Goal: Task Accomplishment & Management: Complete application form

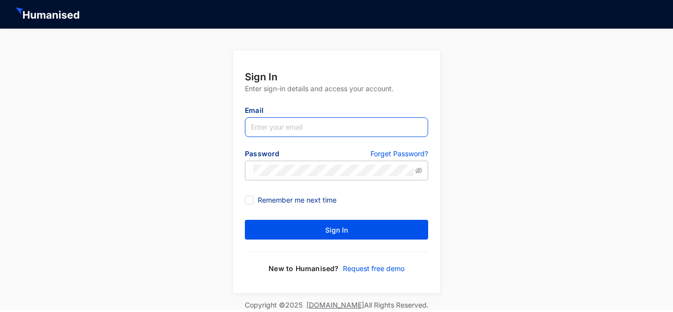
click at [272, 122] on input "text" at bounding box center [336, 127] width 183 height 20
type input "[EMAIL_ADDRESS][DOMAIN_NAME]"
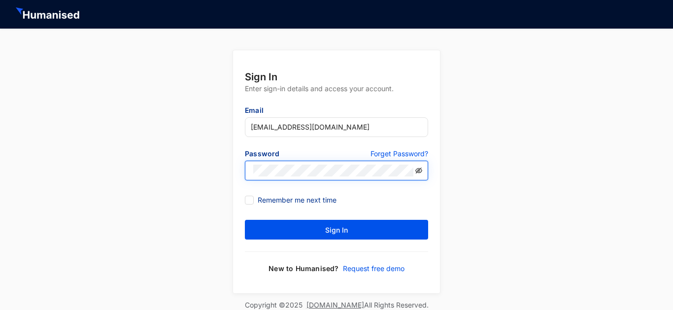
click at [415, 170] on icon "eye-invisible" at bounding box center [418, 170] width 7 height 7
click at [250, 199] on input "Remember me next time" at bounding box center [248, 199] width 7 height 7
checkbox input "true"
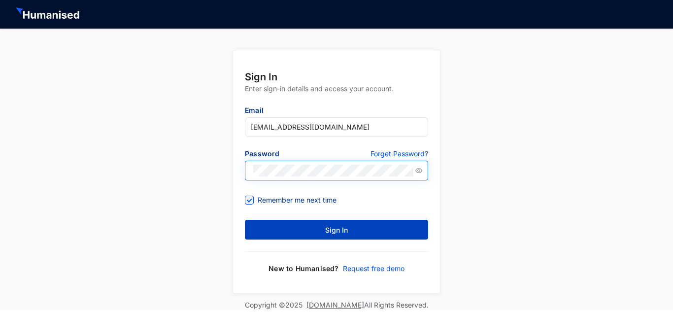
click at [257, 223] on button "Sign In" at bounding box center [336, 230] width 183 height 20
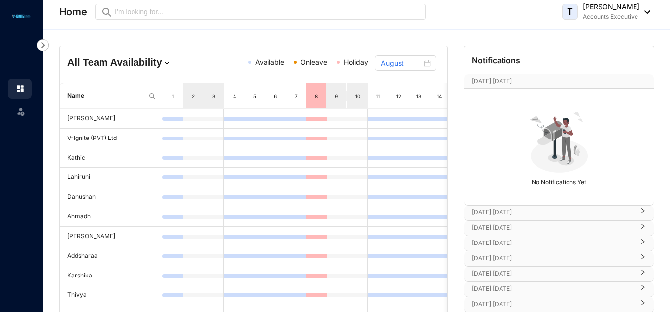
drag, startPoint x: 650, startPoint y: 177, endPoint x: 656, endPoint y: 240, distance: 63.3
click at [656, 240] on div "Notifications [DATE] [DATE] [DATE] No Notifications Yet [DATE] [DATE] [DATE] [D…" at bounding box center [559, 260] width 203 height 428
click at [76, 294] on td "Thivya" at bounding box center [111, 295] width 102 height 20
click at [23, 85] on img at bounding box center [20, 88] width 9 height 9
click at [46, 40] on img at bounding box center [43, 45] width 12 height 12
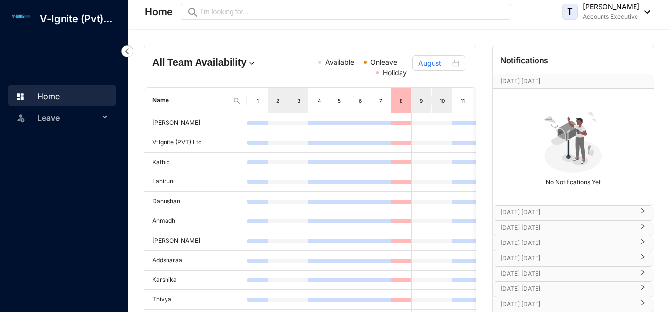
click at [99, 115] on span "Leave" at bounding box center [68, 118] width 62 height 20
click at [63, 161] on link "Balance" at bounding box center [46, 165] width 34 height 8
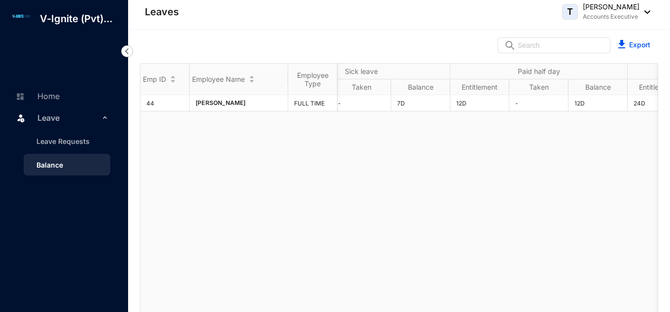
scroll to position [0, 521]
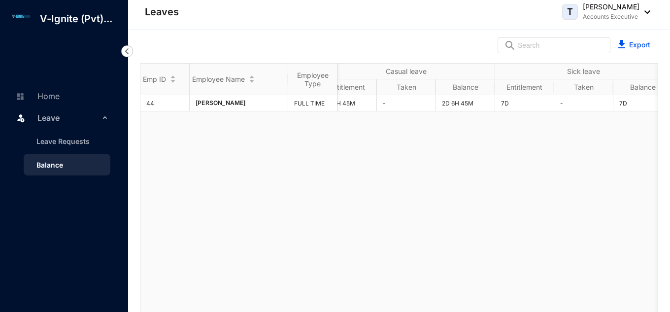
drag, startPoint x: 289, startPoint y: 305, endPoint x: 254, endPoint y: 306, distance: 35.0
click at [254, 306] on div "44 [PERSON_NAME] FULL TIME 9D 4H 30M - 9D 4H 30M 2D 6H 45M - 2D 6H 45M 7D - 7D …" at bounding box center [398, 204] width 517 height 218
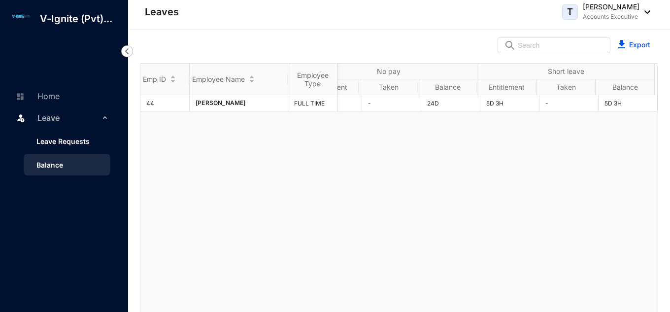
click at [84, 138] on link "Leave Requests" at bounding box center [59, 141] width 61 height 8
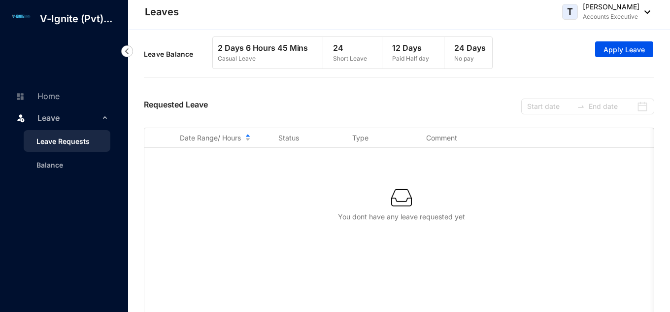
click at [342, 56] on p "Short Leave" at bounding box center [350, 59] width 34 height 10
click at [614, 57] on button "Apply Leave" at bounding box center [624, 49] width 58 height 16
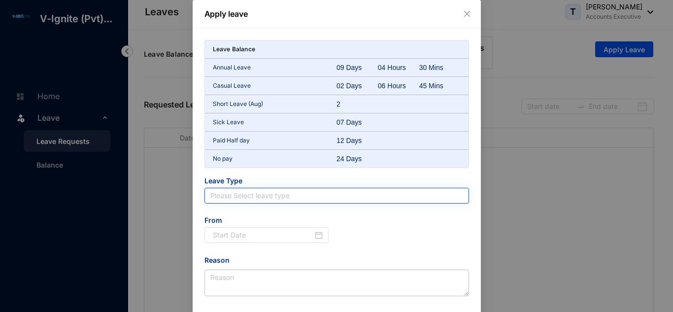
click at [224, 192] on input "search" at bounding box center [336, 195] width 253 height 15
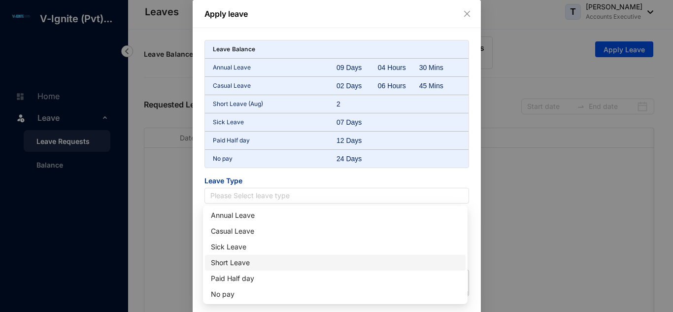
click at [218, 261] on div "Short Leave" at bounding box center [335, 262] width 249 height 11
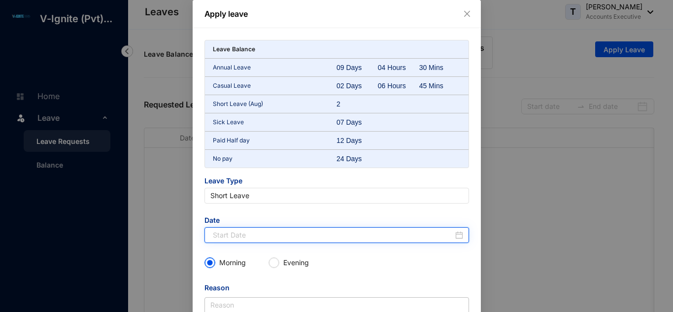
click at [229, 234] on input at bounding box center [333, 235] width 240 height 11
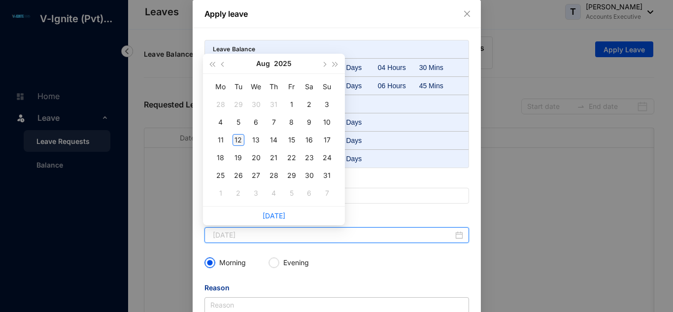
type input "[DATE]"
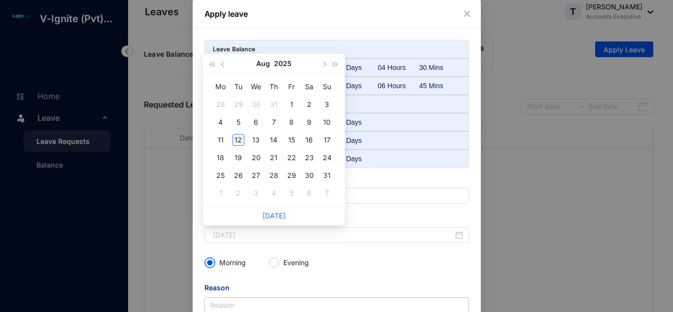
click at [237, 136] on div "12" at bounding box center [239, 140] width 12 height 12
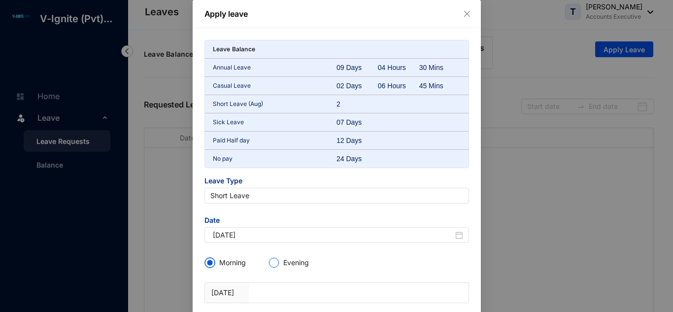
click at [275, 262] on input "Evening" at bounding box center [274, 263] width 10 height 10
radio input "true"
radio input "false"
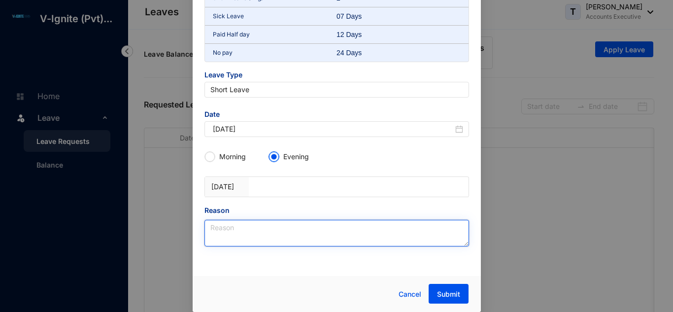
click at [297, 227] on textarea "Reason" at bounding box center [336, 233] width 265 height 27
type textarea "Personal Leave"
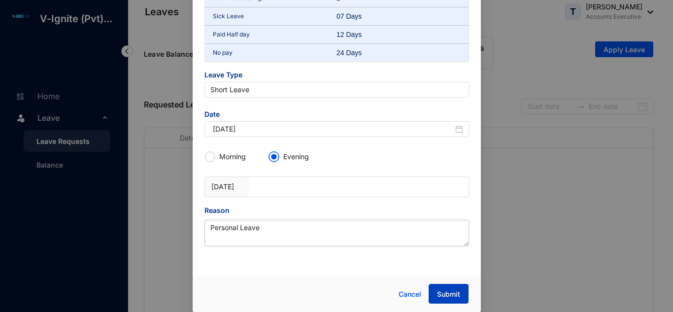
click at [446, 295] on span "Submit" at bounding box center [448, 294] width 23 height 10
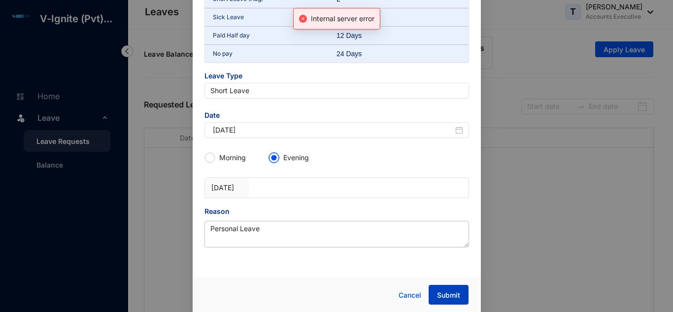
scroll to position [136, 0]
click at [296, 184] on div at bounding box center [315, 182] width 110 height 10
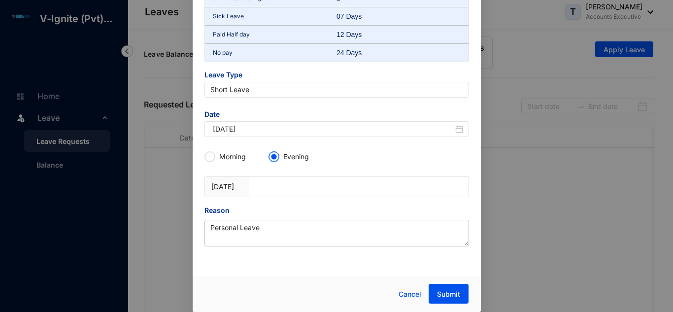
click at [241, 189] on div "[DATE]" at bounding box center [227, 187] width 44 height 20
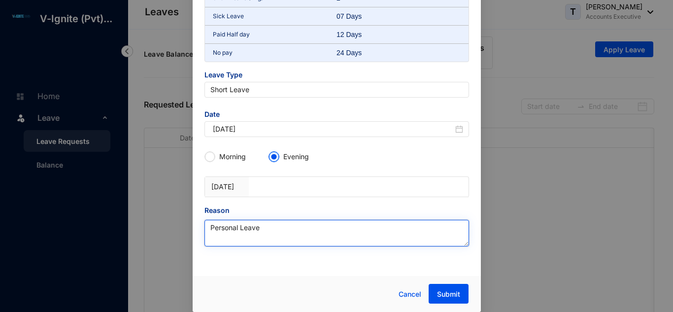
click at [258, 230] on textarea "Personal Leave" at bounding box center [336, 233] width 265 height 27
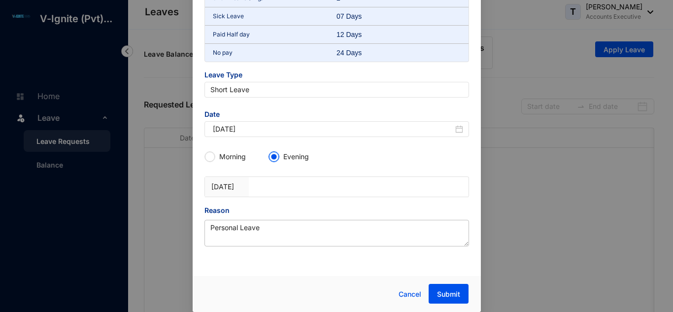
click at [252, 184] on div at bounding box center [254, 187] width 11 height 20
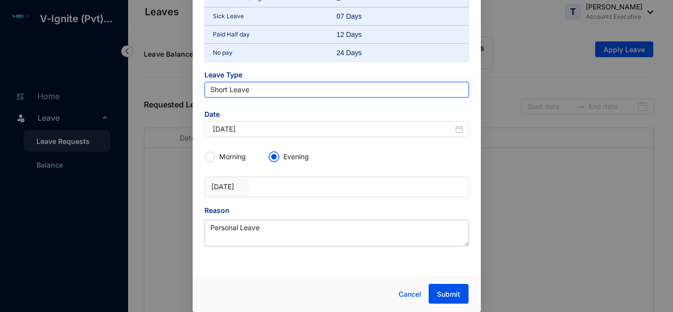
click at [249, 93] on span "Short Leave" at bounding box center [336, 89] width 253 height 15
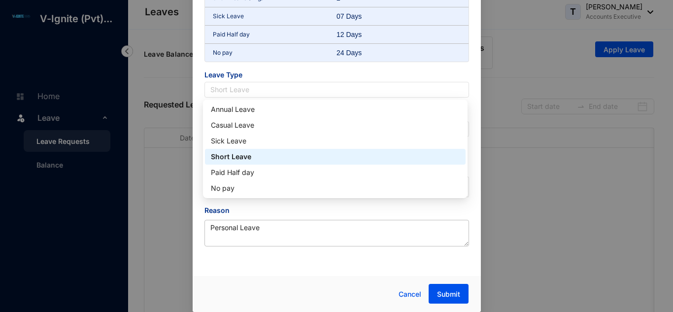
click at [230, 159] on div "Short Leave" at bounding box center [335, 156] width 249 height 11
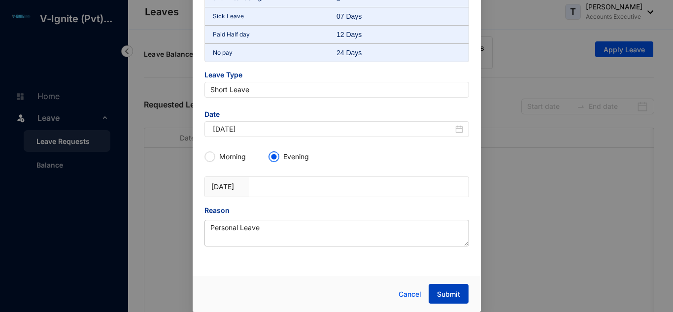
click at [434, 290] on button "Submit" at bounding box center [449, 294] width 40 height 20
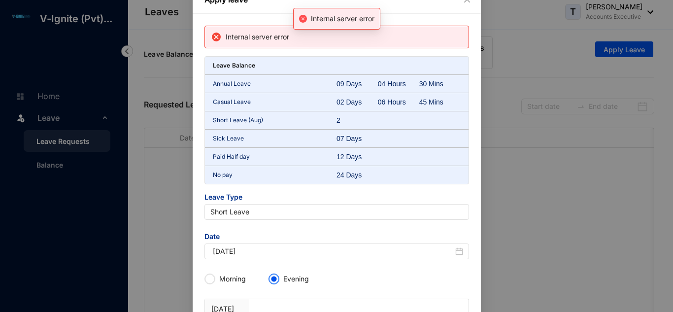
scroll to position [0, 0]
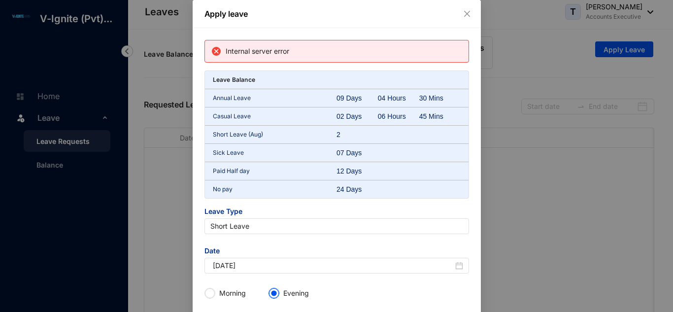
click at [466, 15] on icon "close" at bounding box center [467, 14] width 8 height 8
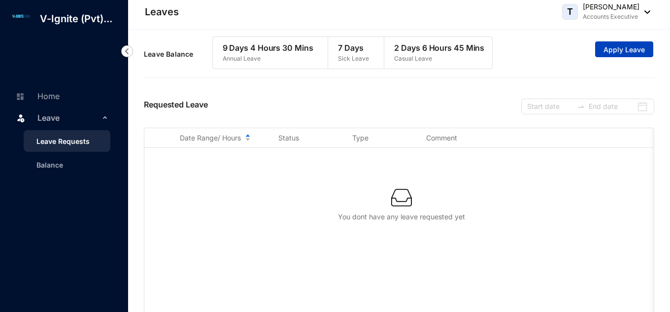
click at [610, 49] on span "Apply Leave" at bounding box center [624, 50] width 41 height 10
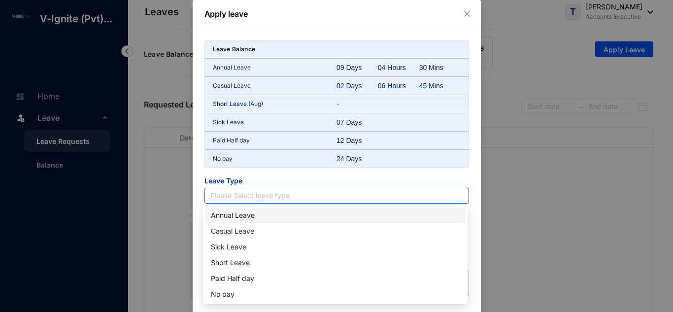
click at [233, 192] on input "search" at bounding box center [336, 195] width 253 height 15
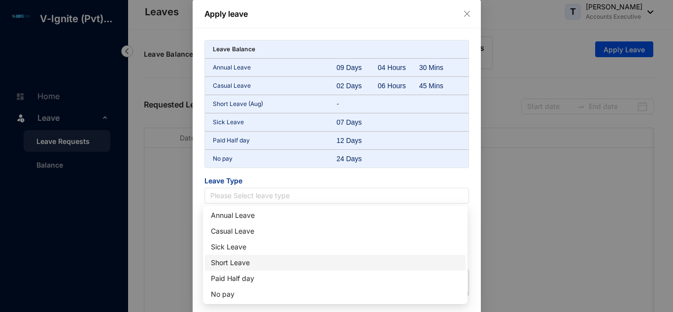
click at [222, 269] on div "Short Leave" at bounding box center [335, 263] width 261 height 16
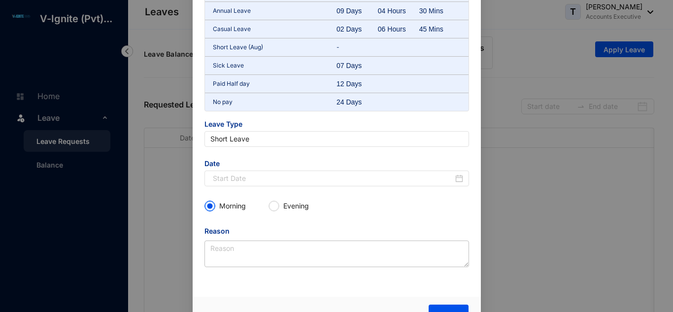
scroll to position [77, 0]
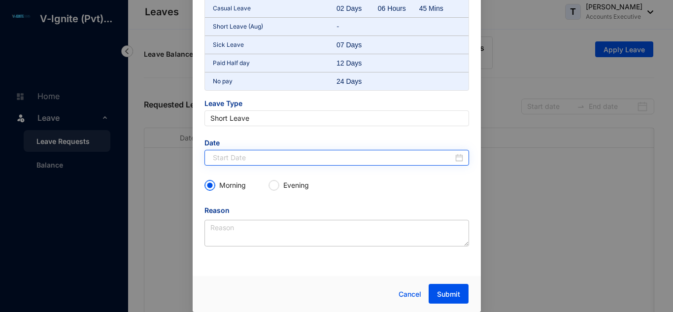
click at [458, 159] on div at bounding box center [338, 157] width 250 height 11
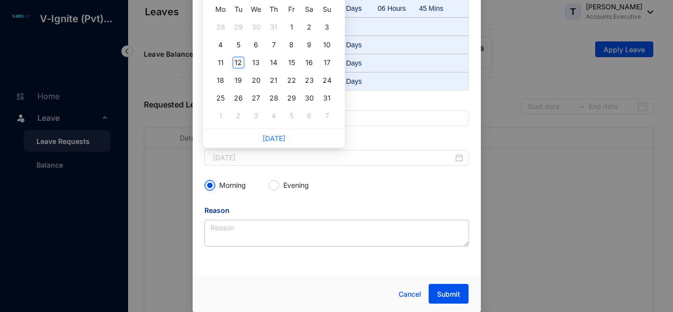
click at [241, 62] on div "12" at bounding box center [239, 63] width 12 height 12
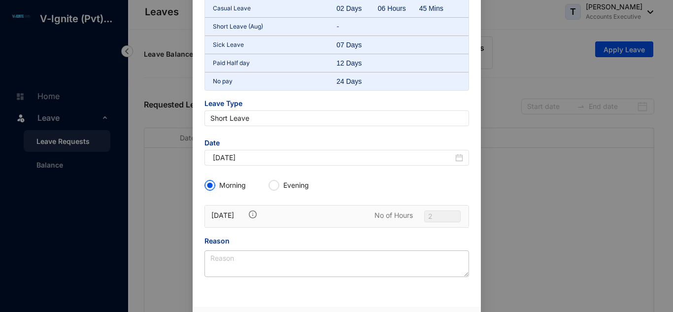
type input "[DATE]"
click at [277, 183] on input "Evening" at bounding box center [274, 185] width 10 height 10
radio input "true"
click at [433, 216] on span "2" at bounding box center [442, 216] width 29 height 11
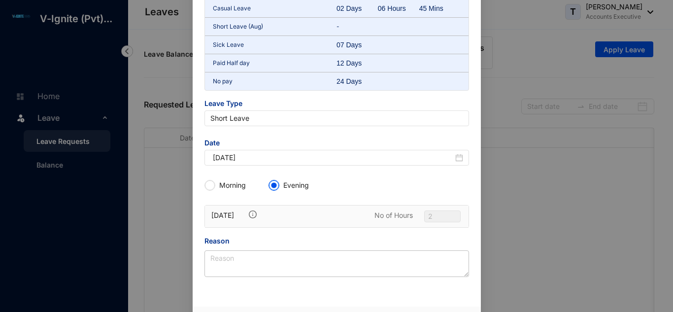
click at [388, 217] on p "No of Hours" at bounding box center [393, 215] width 38 height 10
click at [437, 215] on span "2" at bounding box center [442, 216] width 29 height 11
click at [209, 185] on input "Morning" at bounding box center [210, 185] width 10 height 10
radio input "true"
click at [271, 187] on input "Evening" at bounding box center [274, 185] width 10 height 10
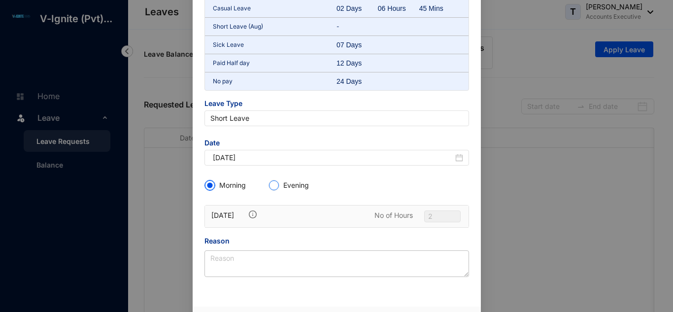
radio input "true"
radio input "false"
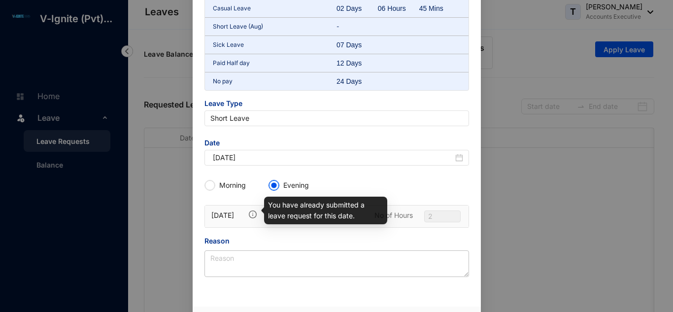
click at [249, 215] on img at bounding box center [253, 214] width 8 height 8
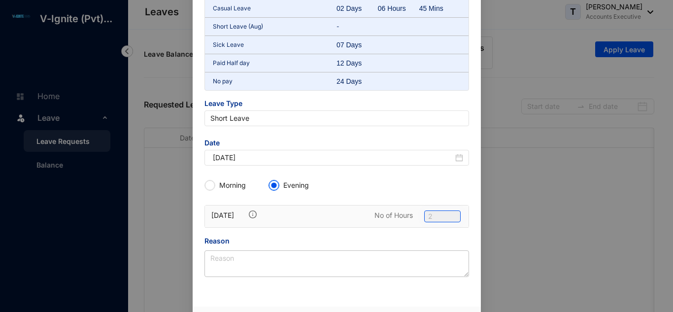
click at [430, 211] on span "2" at bounding box center [442, 216] width 29 height 11
click at [436, 215] on span "2" at bounding box center [442, 216] width 29 height 11
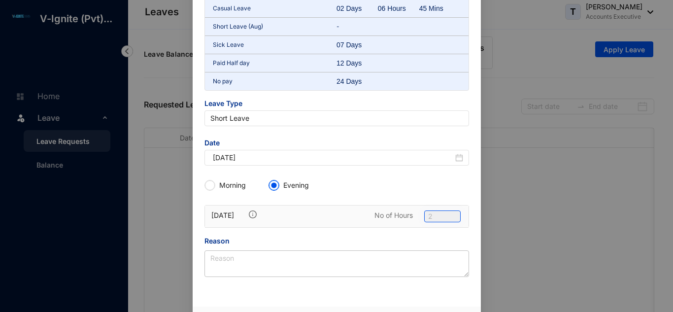
click at [436, 215] on span "2" at bounding box center [442, 216] width 29 height 11
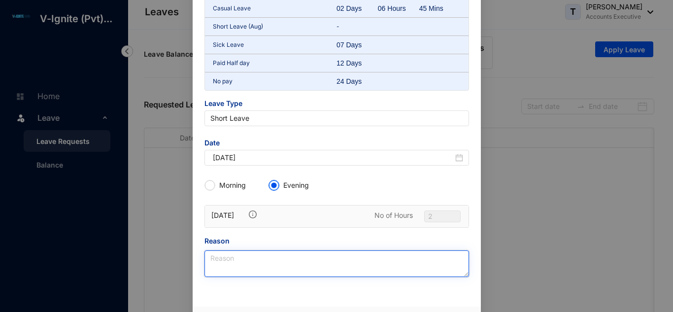
click at [284, 263] on textarea "Reason" at bounding box center [336, 263] width 265 height 27
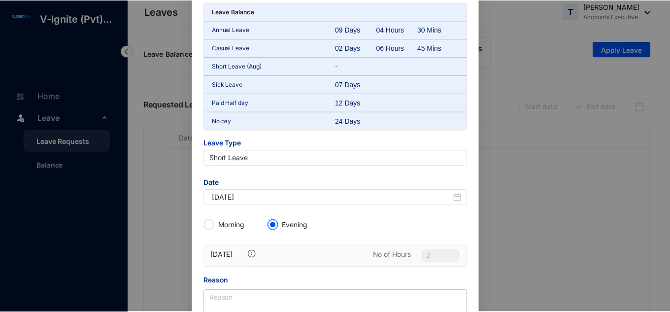
scroll to position [0, 0]
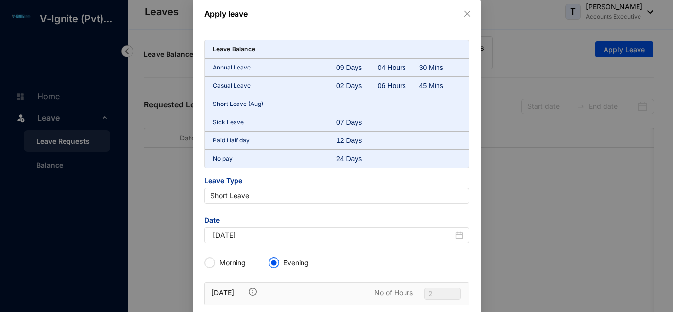
click at [464, 19] on div "Apply leave" at bounding box center [337, 14] width 288 height 28
click at [464, 14] on icon "close" at bounding box center [467, 14] width 8 height 8
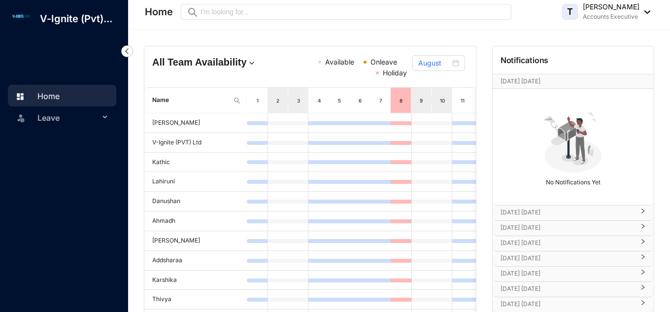
click at [50, 113] on span "Leave" at bounding box center [68, 118] width 62 height 20
click at [58, 143] on link "Leave Requests" at bounding box center [59, 141] width 61 height 8
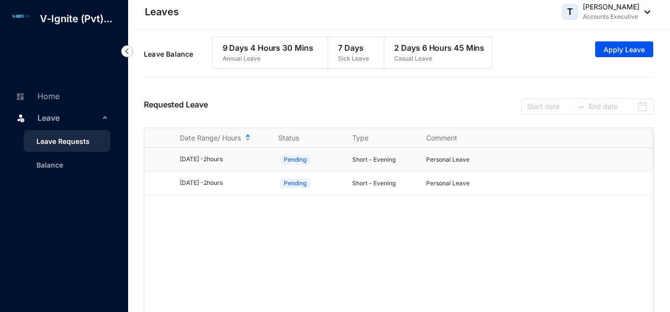
click at [208, 164] on div "2025/08/12 - 2 hours" at bounding box center [223, 159] width 87 height 9
click at [301, 160] on span "Pending" at bounding box center [295, 160] width 30 height 10
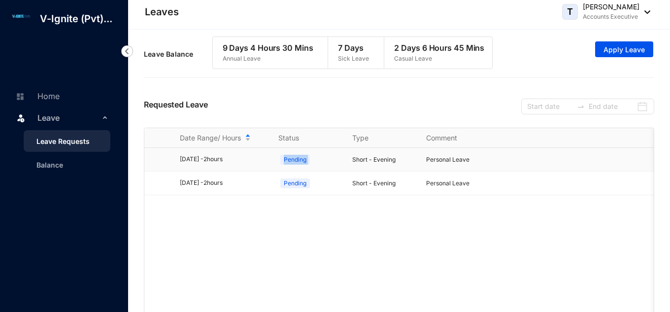
click at [301, 160] on span "Pending" at bounding box center [295, 160] width 30 height 10
click at [168, 168] on td at bounding box center [156, 160] width 24 height 24
click at [249, 140] on div "Date Range/ Hours" at bounding box center [223, 138] width 87 height 11
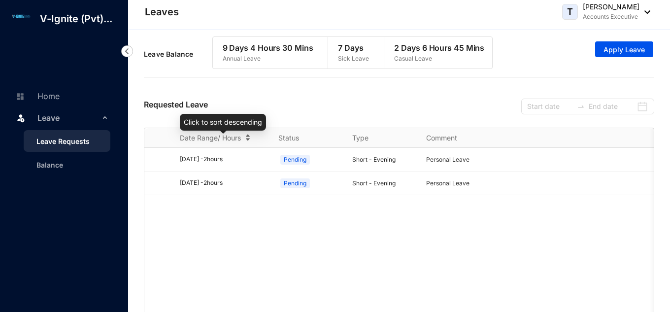
click at [247, 139] on div "Date Range/ Hours" at bounding box center [223, 138] width 87 height 11
click at [414, 165] on td "Personal Leave" at bounding box center [451, 160] width 74 height 24
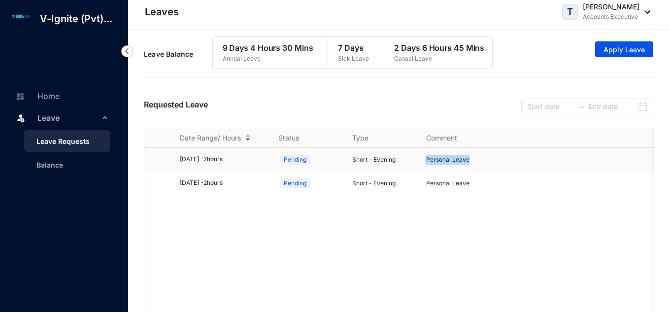
click at [414, 165] on td "Personal Leave" at bounding box center [451, 160] width 74 height 24
click at [179, 170] on td "2025/08/12 - 2 hours" at bounding box center [217, 160] width 99 height 24
click at [58, 163] on link "Balance" at bounding box center [46, 165] width 34 height 8
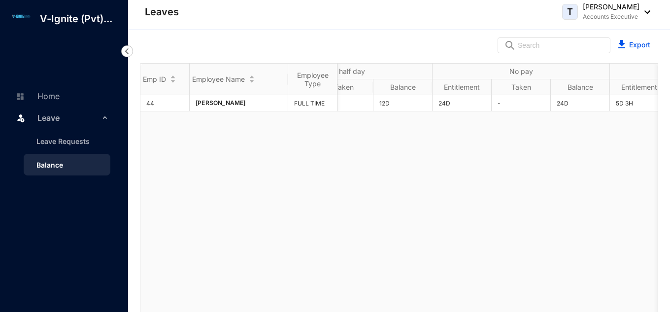
scroll to position [0, 750]
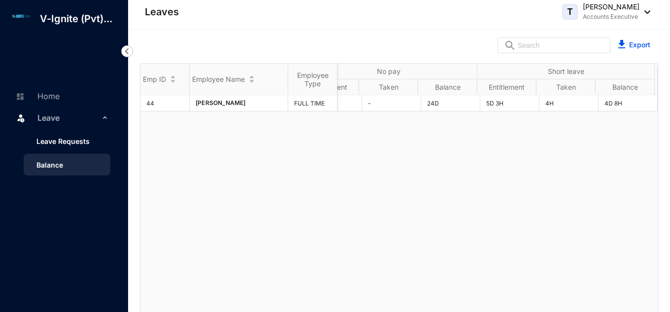
click at [87, 142] on link "Leave Requests" at bounding box center [59, 141] width 61 height 8
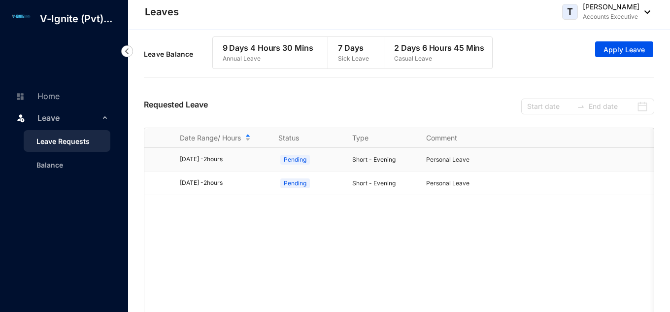
click at [296, 165] on span "Pending" at bounding box center [295, 160] width 30 height 10
click at [204, 164] on div "2025/08/12 - 2 hours" at bounding box center [223, 159] width 87 height 9
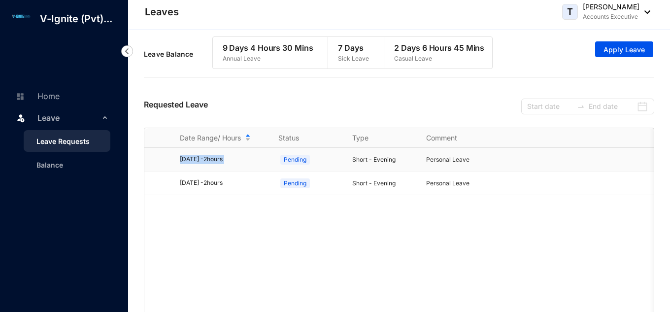
click at [204, 164] on div "2025/08/12 - 2 hours" at bounding box center [223, 159] width 87 height 9
click at [471, 176] on td "Personal Leave" at bounding box center [451, 183] width 74 height 24
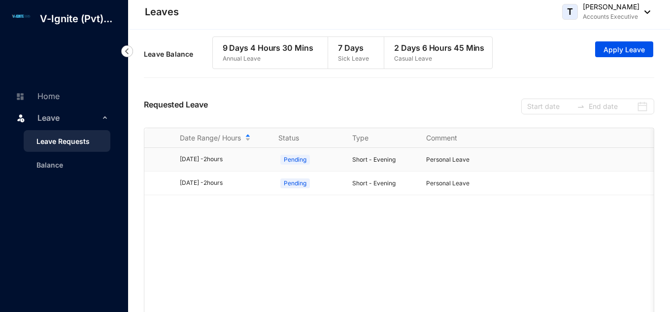
click at [453, 165] on p "Personal Leave" at bounding box center [457, 160] width 62 height 10
click at [651, 110] on div at bounding box center [587, 107] width 133 height 16
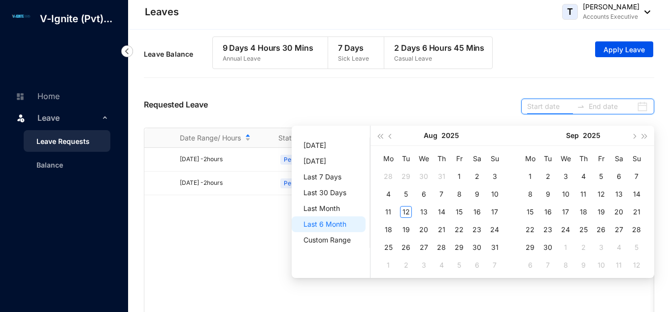
type input "2025-08-06"
click at [312, 246] on span "Custom Range" at bounding box center [331, 240] width 54 height 16
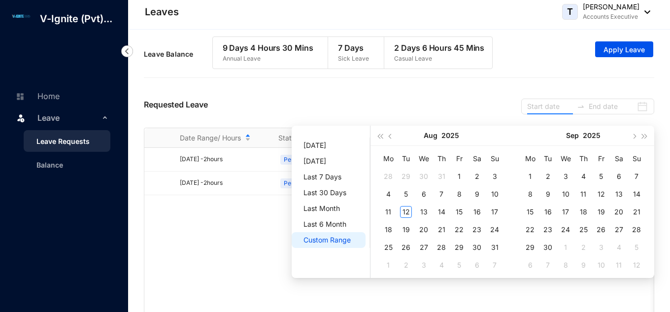
click at [312, 246] on span "Custom Range" at bounding box center [331, 240] width 54 height 16
click at [313, 244] on span "Custom Range" at bounding box center [331, 240] width 54 height 16
click at [380, 131] on button "button" at bounding box center [379, 136] width 11 height 20
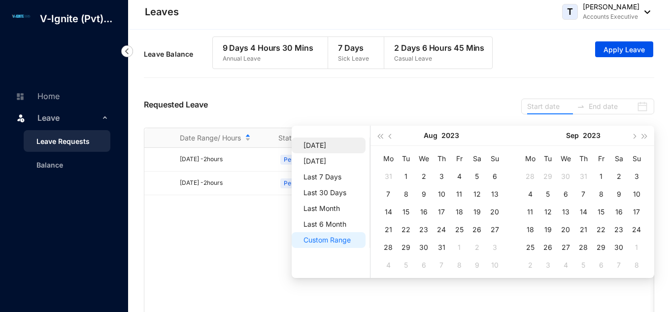
click at [334, 145] on span "[DATE]" at bounding box center [331, 145] width 54 height 16
type input "[DATE]"
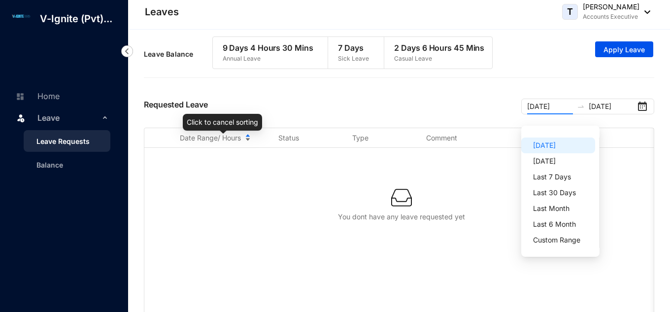
click at [249, 140] on div "Date Range/ Hours" at bounding box center [223, 138] width 87 height 11
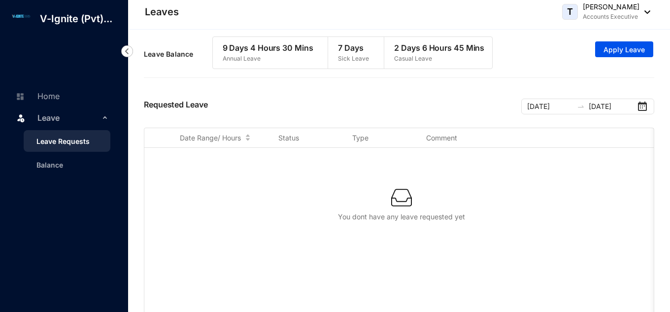
click at [560, 137] on th at bounding box center [611, 138] width 246 height 20
click at [78, 142] on link "Leave Requests" at bounding box center [59, 141] width 61 height 8
click at [47, 167] on link "Balance" at bounding box center [46, 165] width 34 height 8
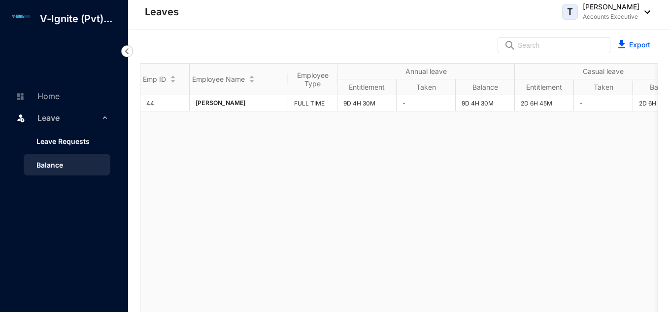
click at [54, 139] on link "Leave Requests" at bounding box center [59, 141] width 61 height 8
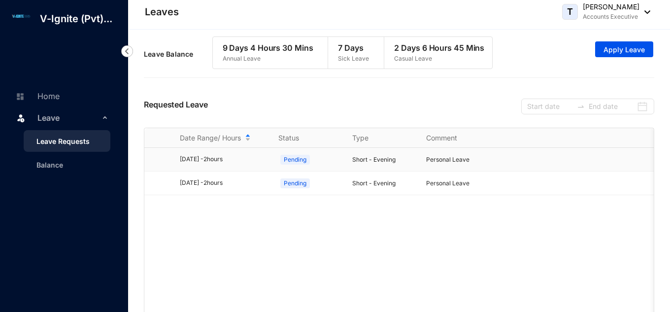
click at [302, 164] on span "Pending" at bounding box center [295, 160] width 30 height 10
click at [248, 139] on div "Date Range/ Hours" at bounding box center [223, 138] width 87 height 11
click at [248, 143] on div "Date Range/ Hours" at bounding box center [223, 138] width 87 height 11
